Goal: Navigation & Orientation: Find specific page/section

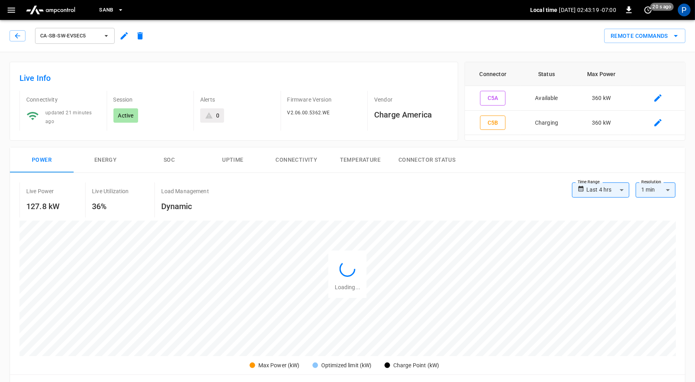
click at [43, 8] on img "menu" at bounding box center [51, 9] width 56 height 15
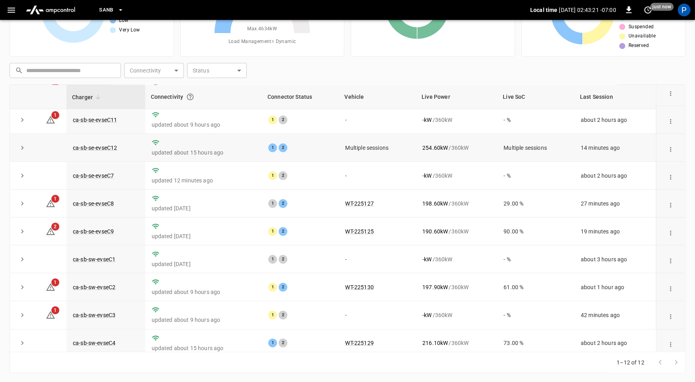
scroll to position [32, 0]
click at [100, 172] on link "ca-sb-se-evseC7" at bounding box center [93, 175] width 44 height 10
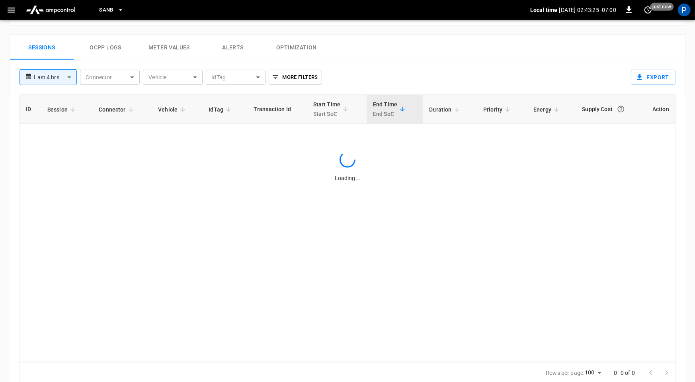
scroll to position [376, 0]
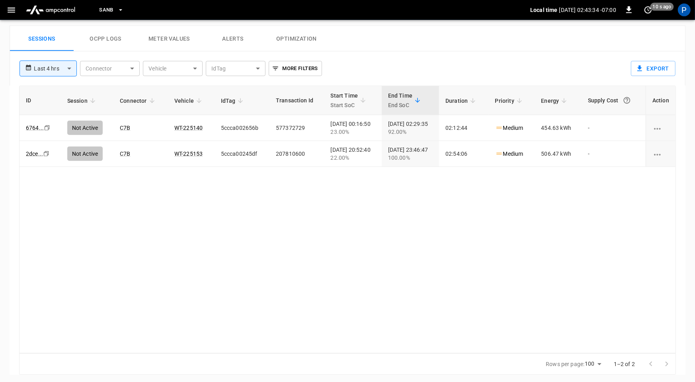
drag, startPoint x: 72, startPoint y: 10, endPoint x: 73, endPoint y: 15, distance: 5.3
click at [72, 10] on img "menu" at bounding box center [51, 9] width 56 height 15
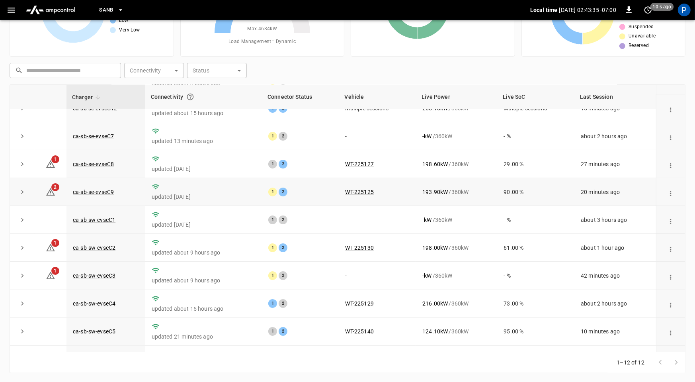
scroll to position [72, 0]
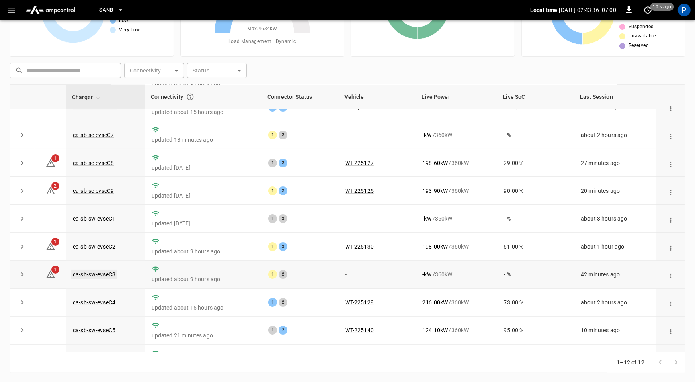
click at [109, 272] on link "ca-sb-sw-evseC3" at bounding box center [94, 275] width 46 height 10
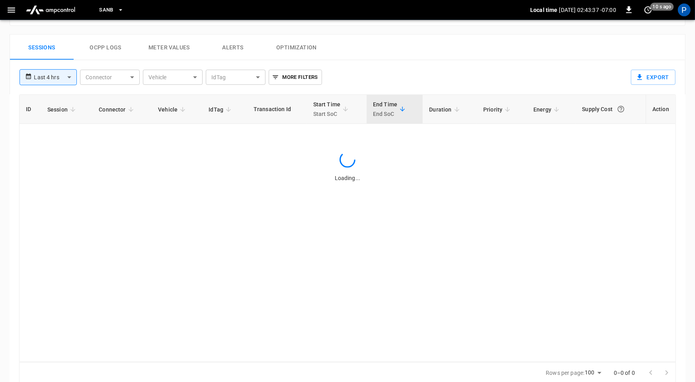
scroll to position [376, 0]
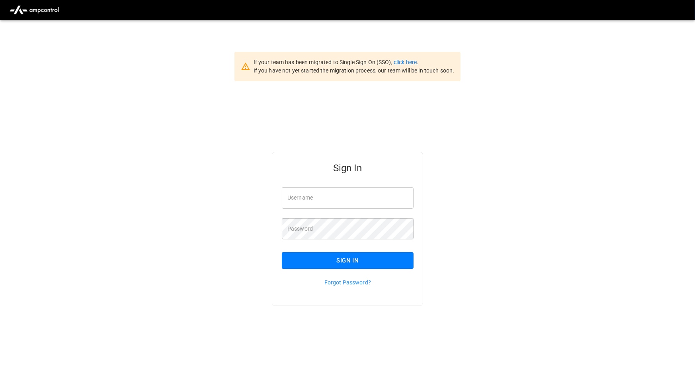
click at [385, 201] on input "Username" at bounding box center [348, 197] width 132 height 21
drag, startPoint x: 225, startPoint y: 166, endPoint x: 246, endPoint y: 159, distance: 22.8
click at [225, 166] on div "Sign In Username Username Password Password Sign In Forgot Password?" at bounding box center [347, 241] width 695 height 320
